Goal: Find specific page/section: Find specific page/section

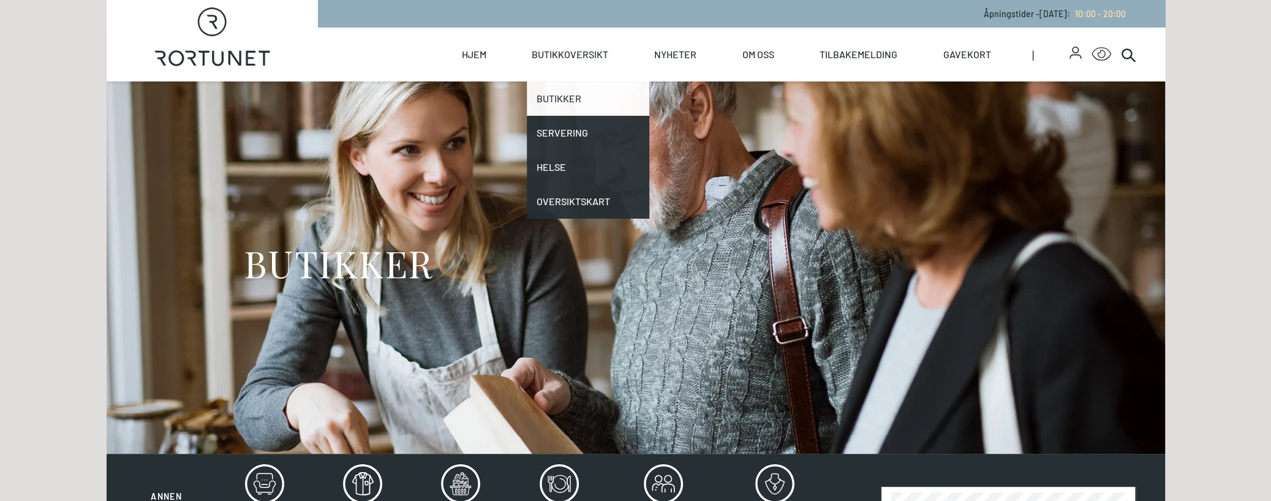
click at [558, 99] on link "Butikker" at bounding box center [588, 98] width 123 height 34
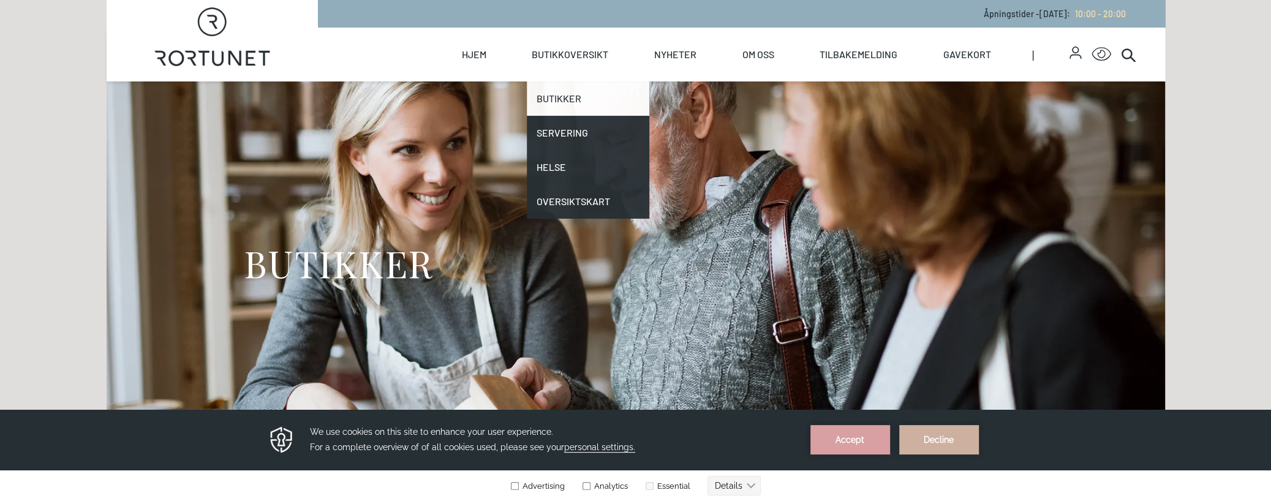
click at [558, 99] on link "Butikker" at bounding box center [588, 98] width 123 height 34
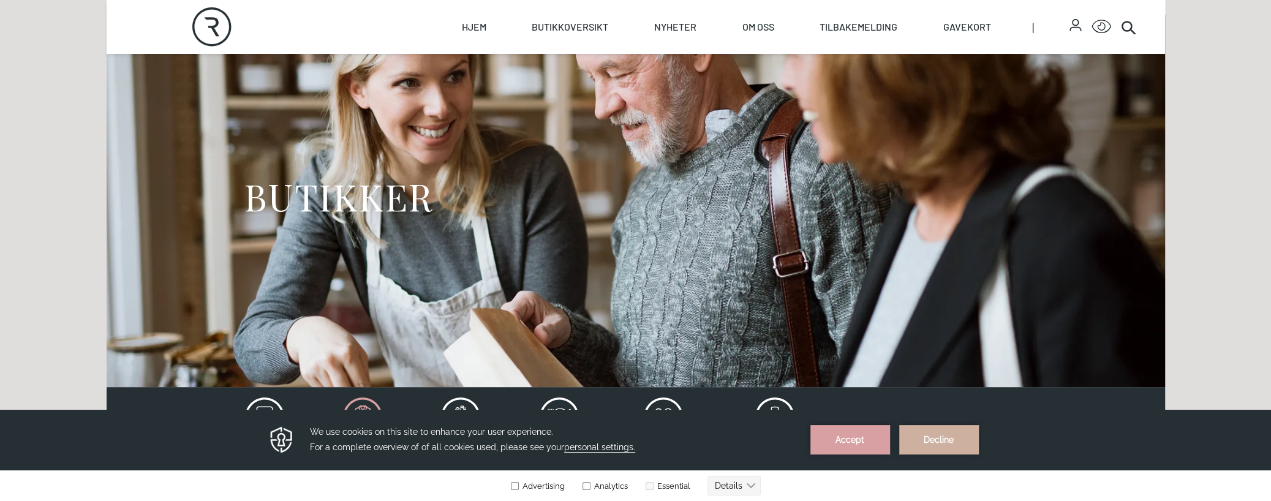
scroll to position [245, 0]
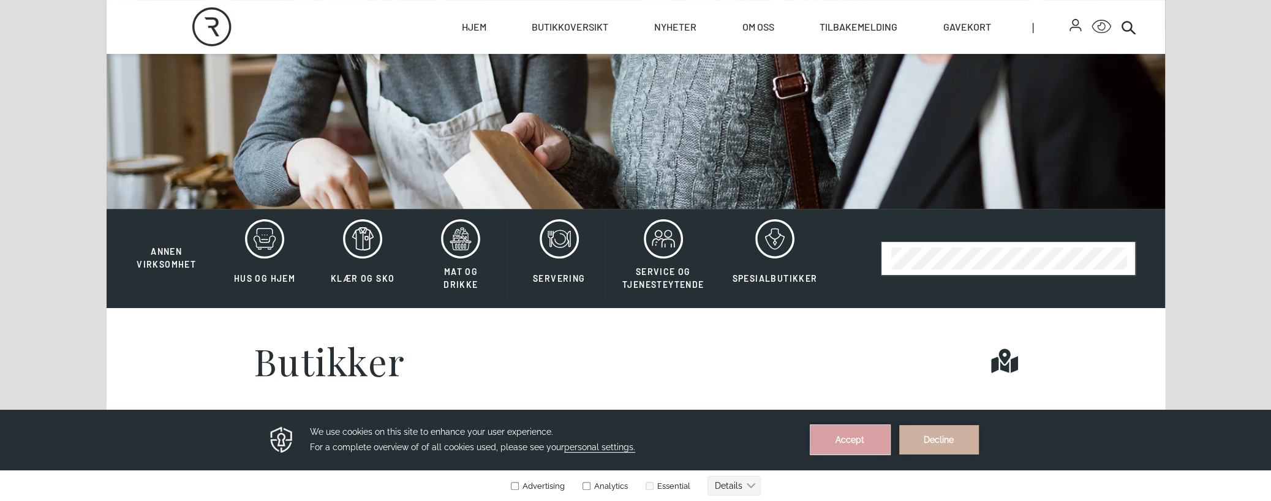
drag, startPoint x: 851, startPoint y: 440, endPoint x: 518, endPoint y: 784, distance: 479.1
click at [851, 440] on button "Accept" at bounding box center [850, 439] width 80 height 29
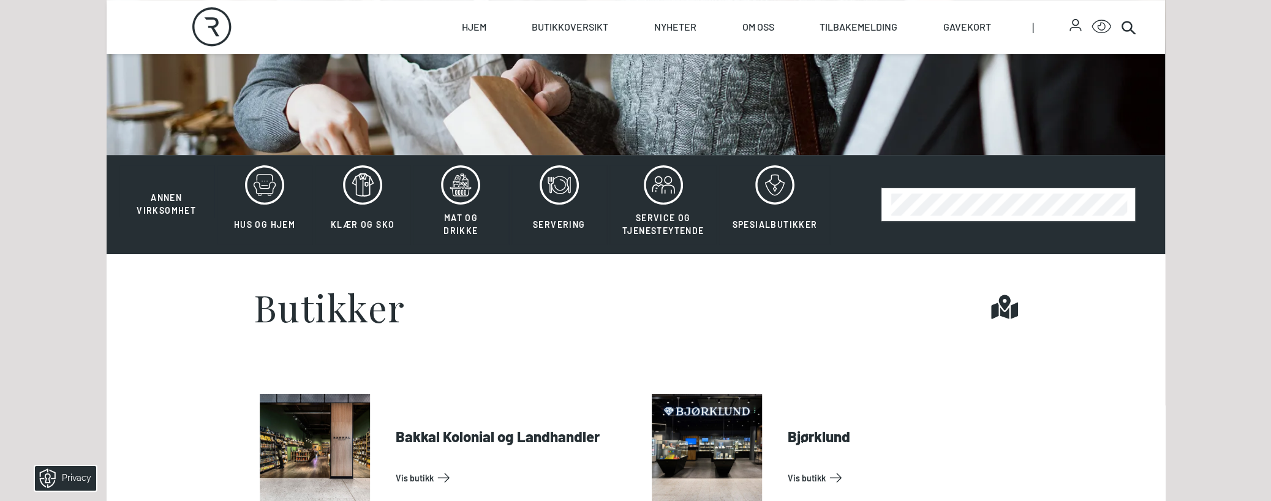
scroll to position [368, 0]
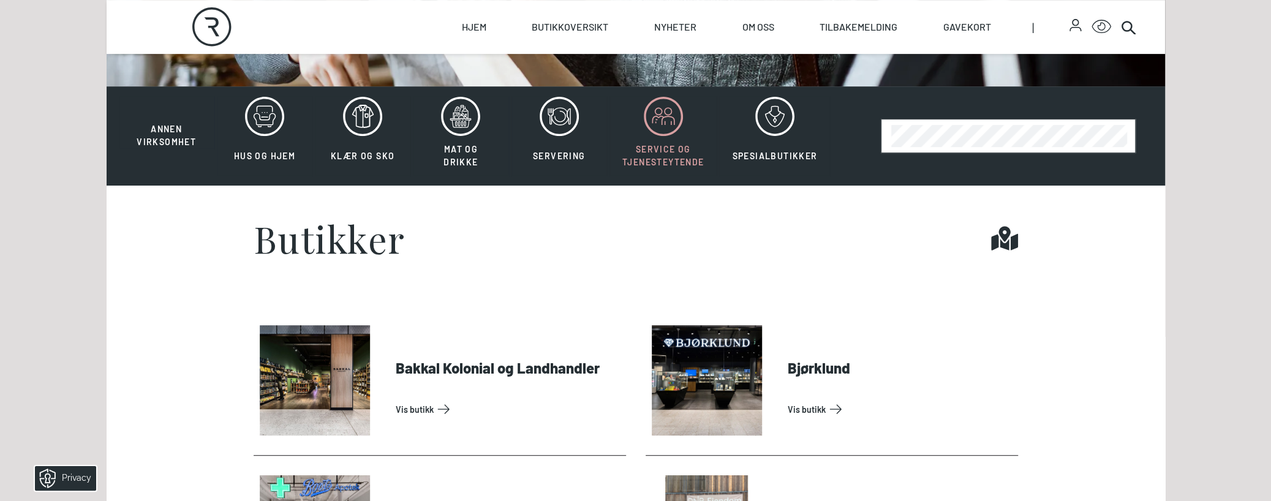
click at [669, 146] on span "Service og tjenesteytende" at bounding box center [663, 155] width 82 height 23
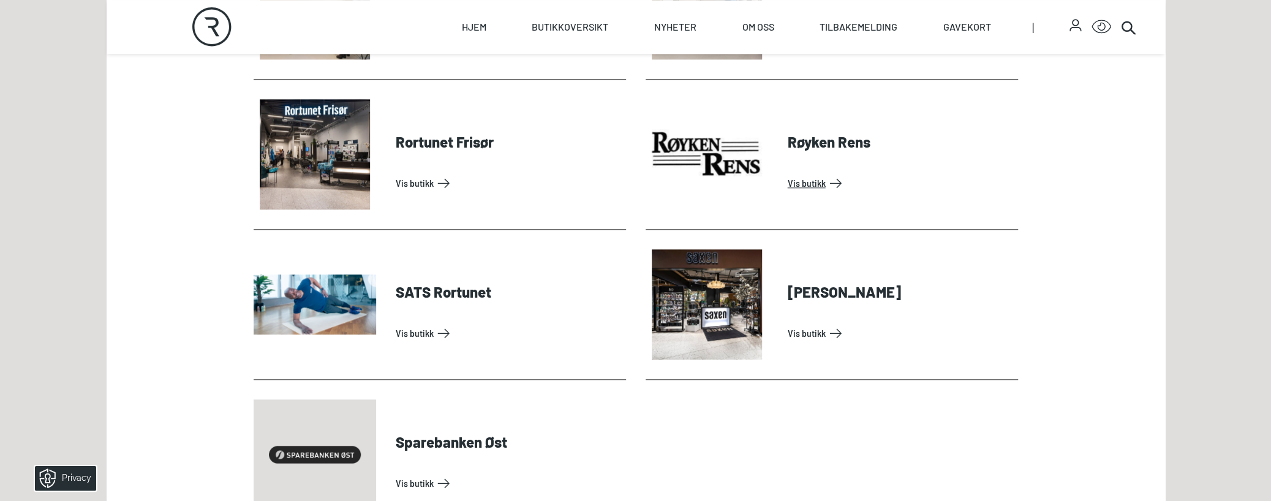
scroll to position [1041, 0]
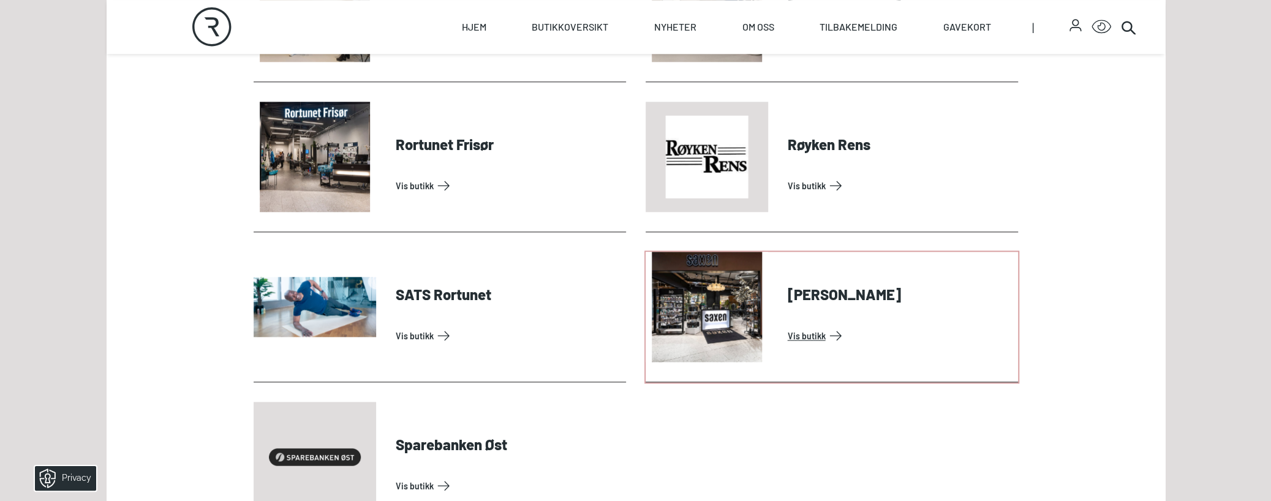
click at [837, 326] on link "Vis butikk" at bounding box center [900, 336] width 225 height 20
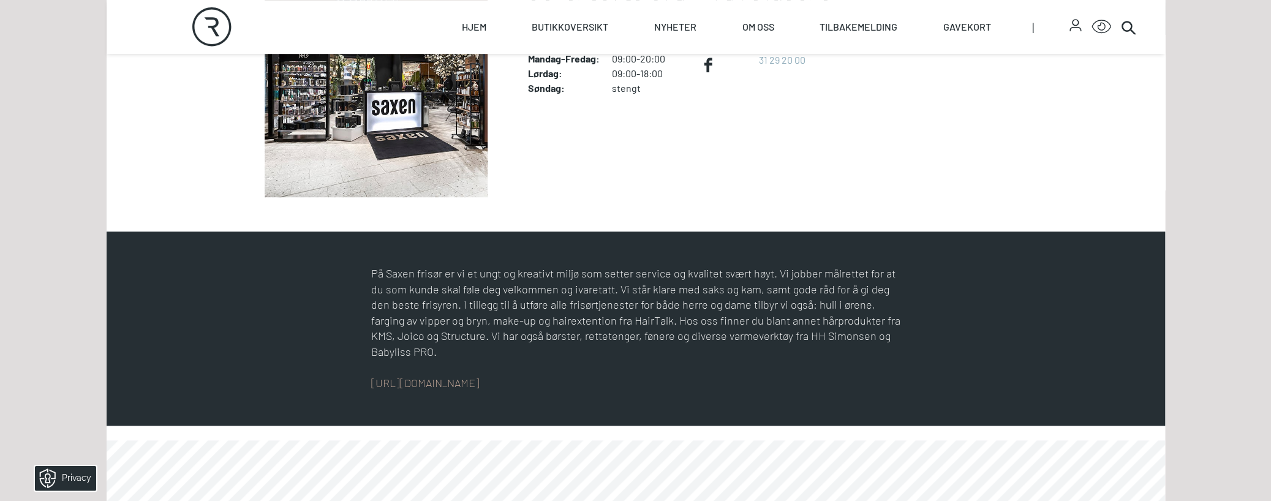
scroll to position [551, 0]
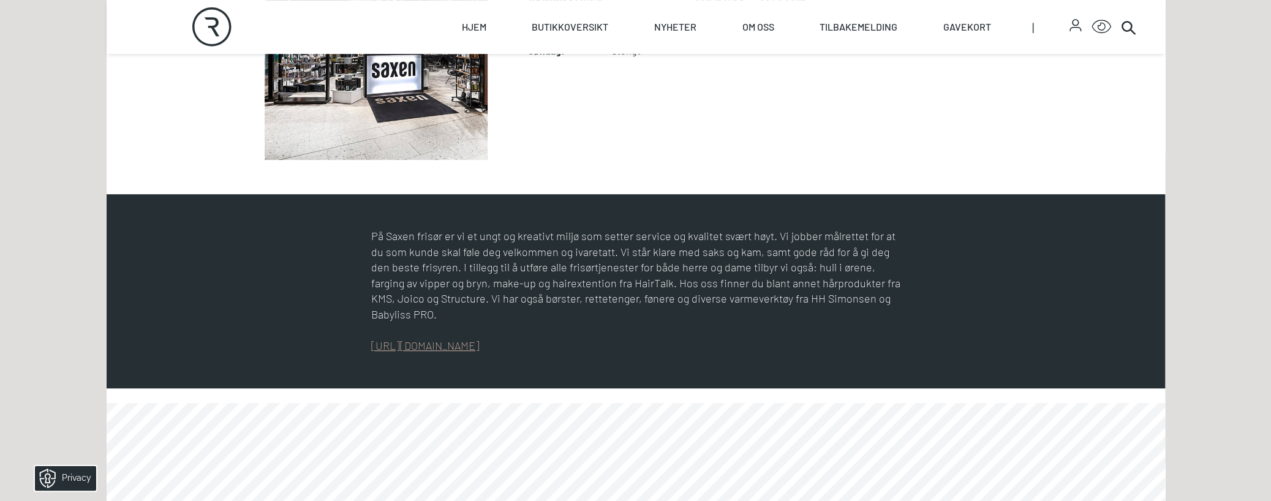
click at [410, 339] on link "[URL][DOMAIN_NAME]" at bounding box center [425, 345] width 108 height 13
